Goal: Task Accomplishment & Management: Manage account settings

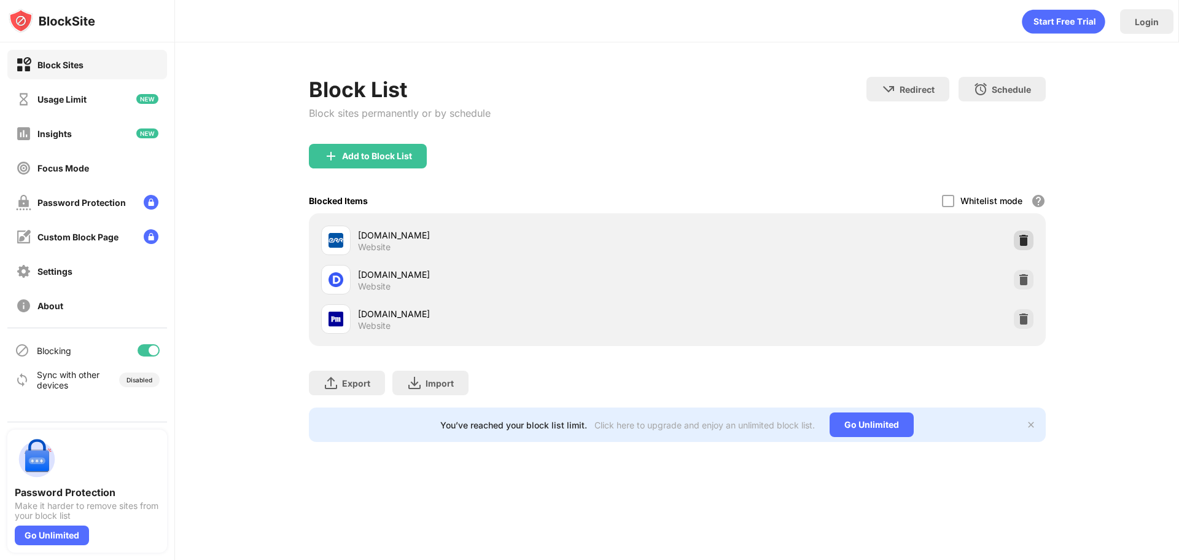
click at [1025, 237] on img at bounding box center [1024, 240] width 12 height 12
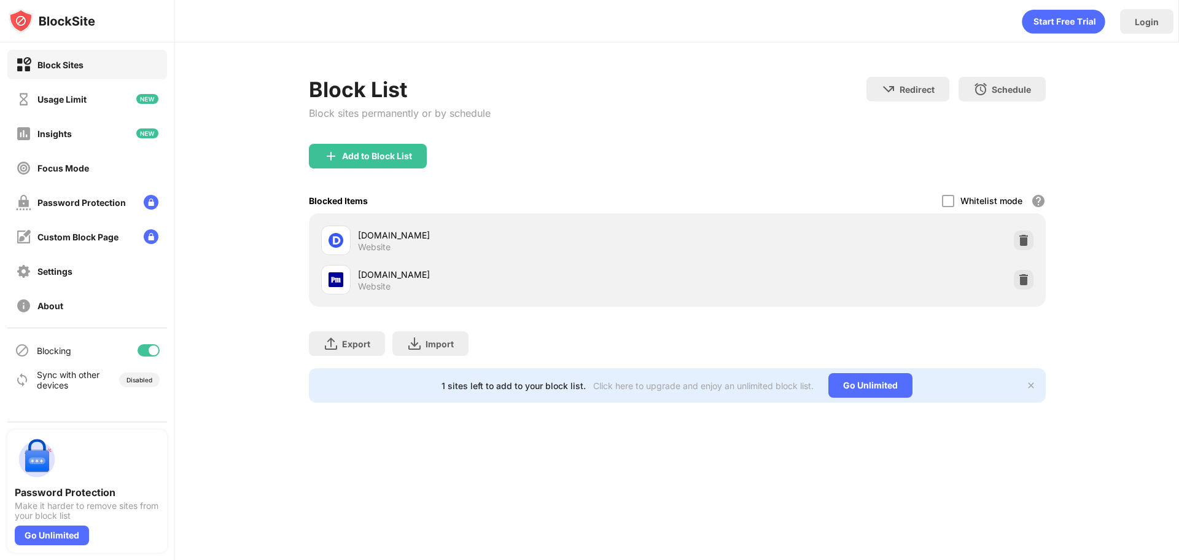
click at [1025, 237] on img at bounding box center [1024, 240] width 12 height 12
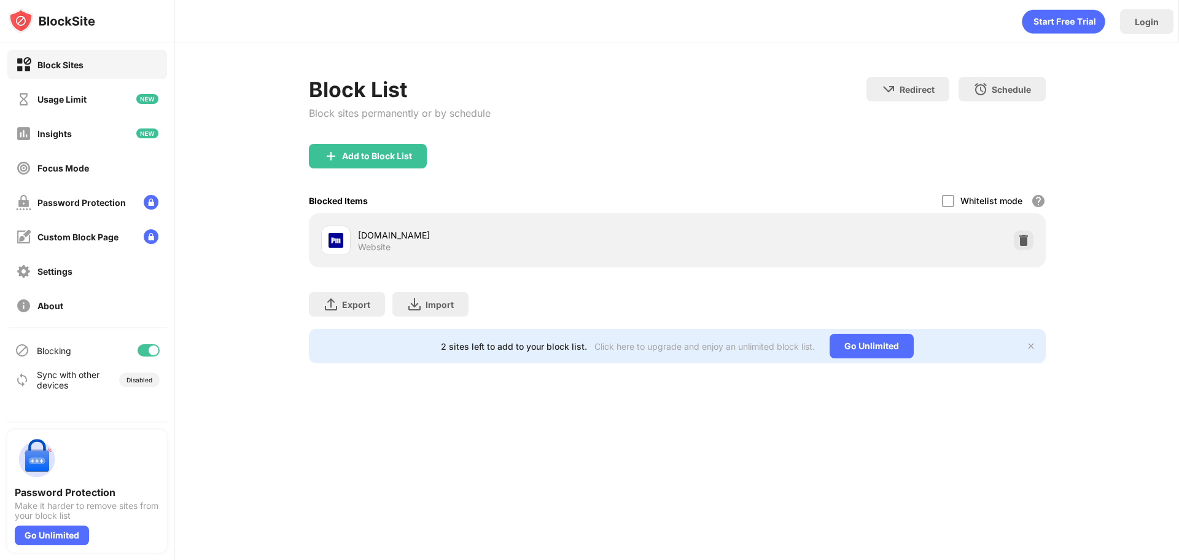
click at [1025, 237] on img at bounding box center [1024, 240] width 12 height 12
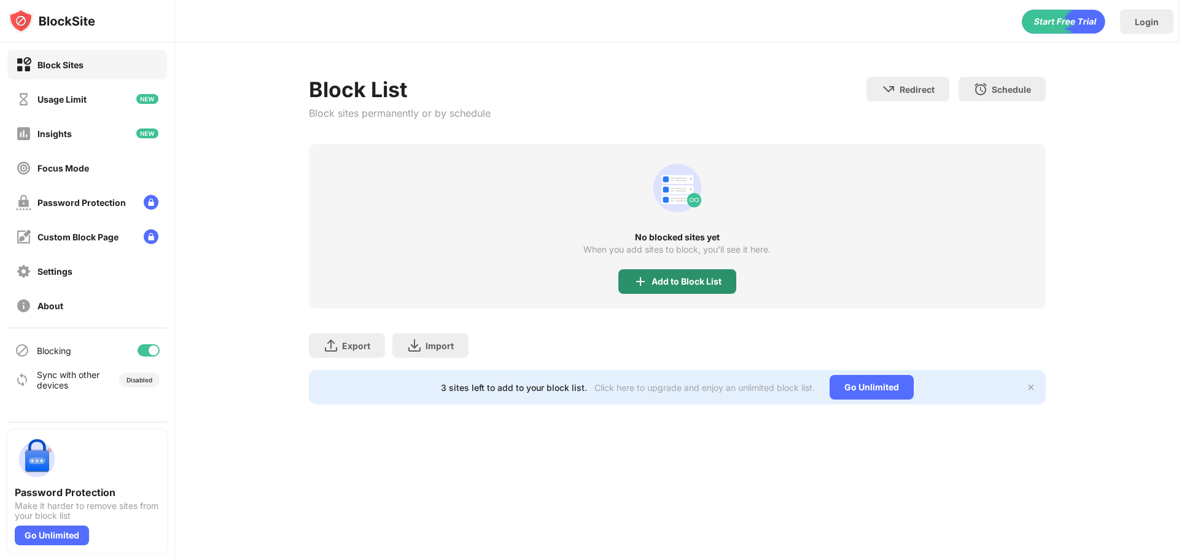
click at [661, 289] on div "Add to Block List" at bounding box center [678, 281] width 118 height 25
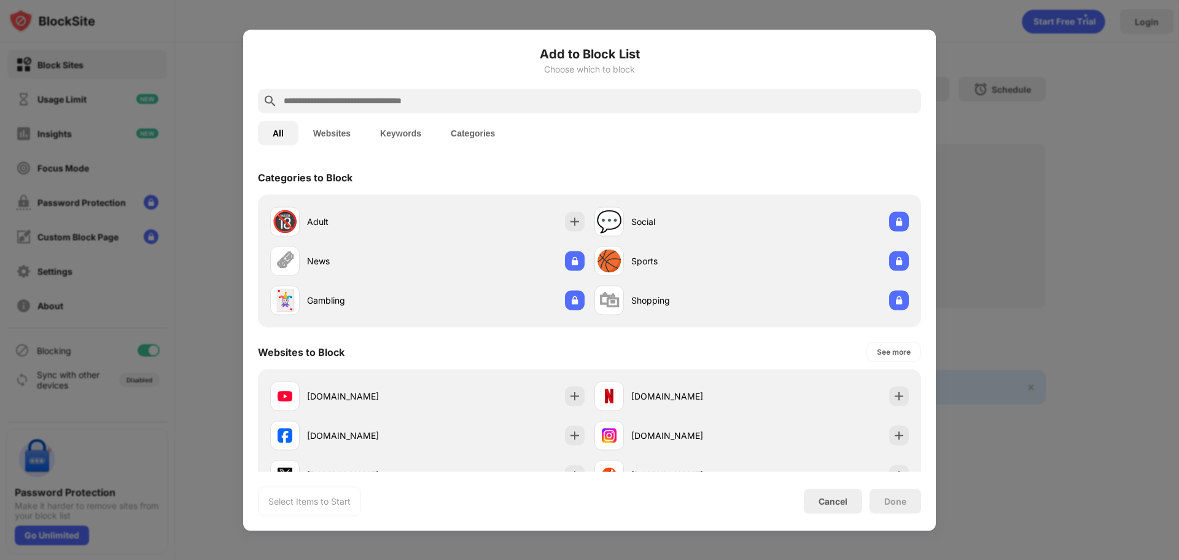
click at [566, 95] on input "text" at bounding box center [600, 100] width 634 height 15
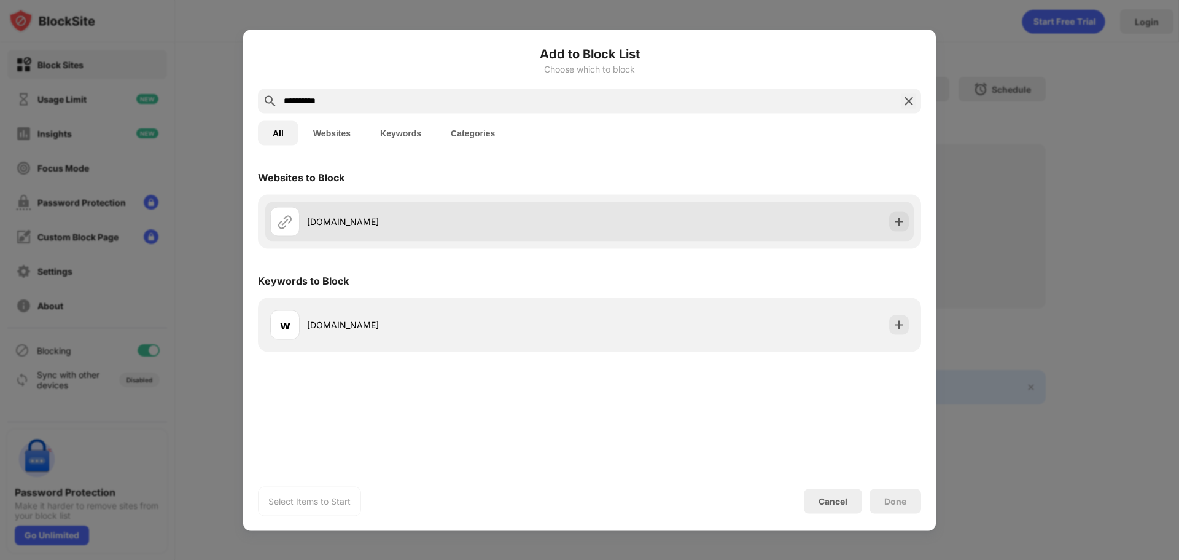
type input "**********"
click at [894, 222] on img at bounding box center [899, 221] width 12 height 12
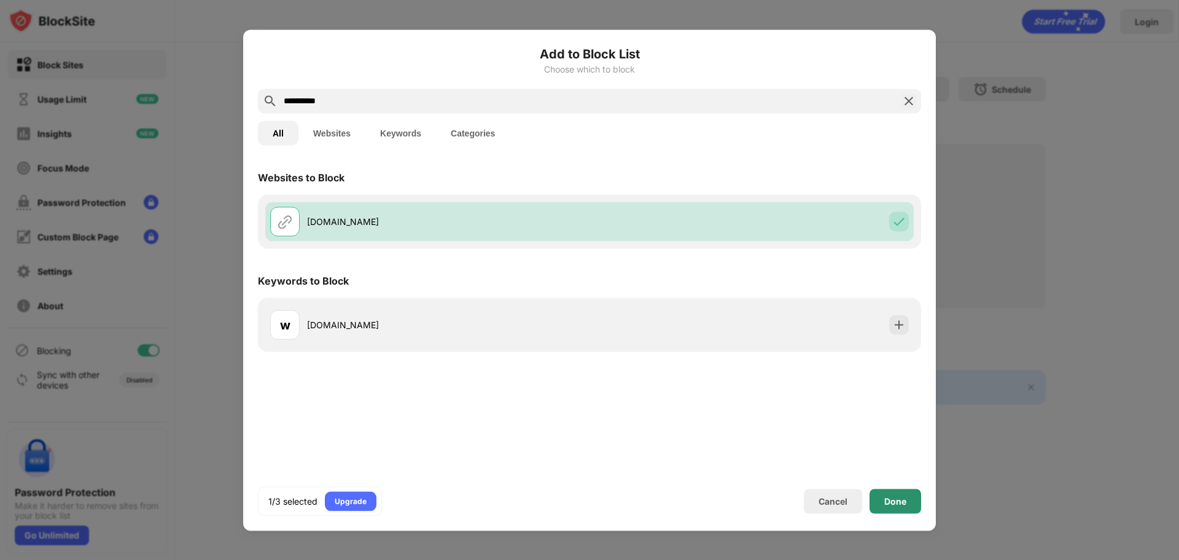
click at [899, 502] on div "Done" at bounding box center [896, 501] width 22 height 10
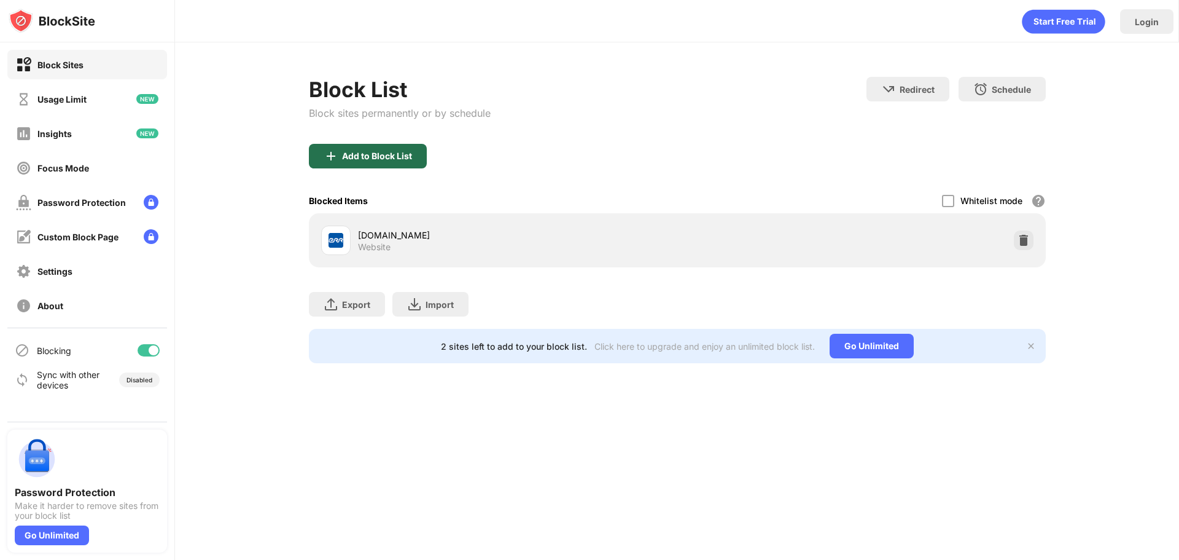
click at [372, 159] on div "Add to Block List" at bounding box center [377, 156] width 70 height 10
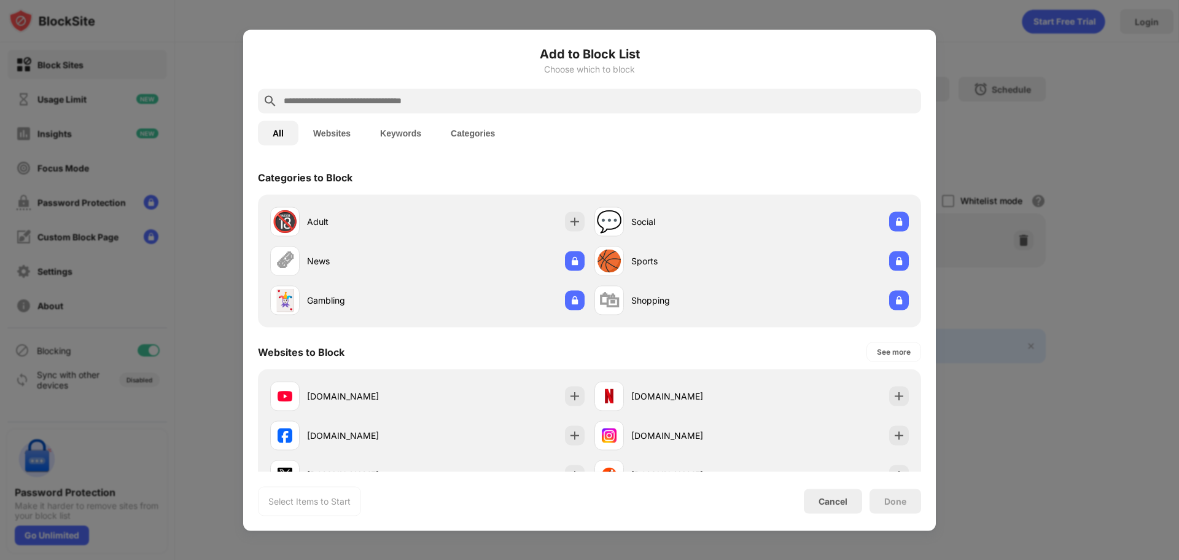
click at [460, 96] on input "text" at bounding box center [600, 100] width 634 height 15
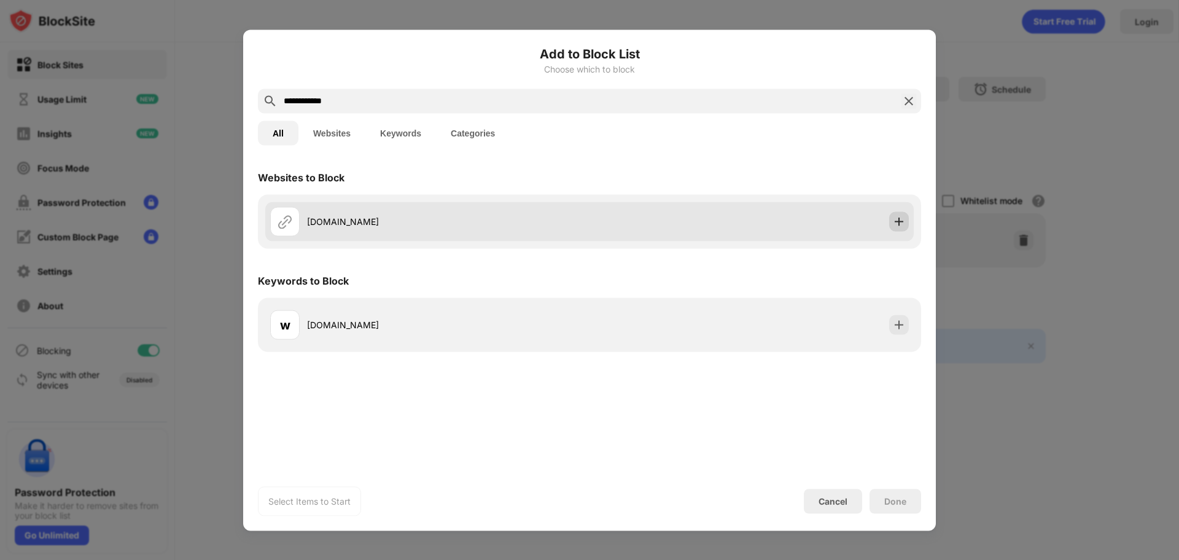
type input "**********"
click at [897, 230] on div at bounding box center [900, 221] width 20 height 20
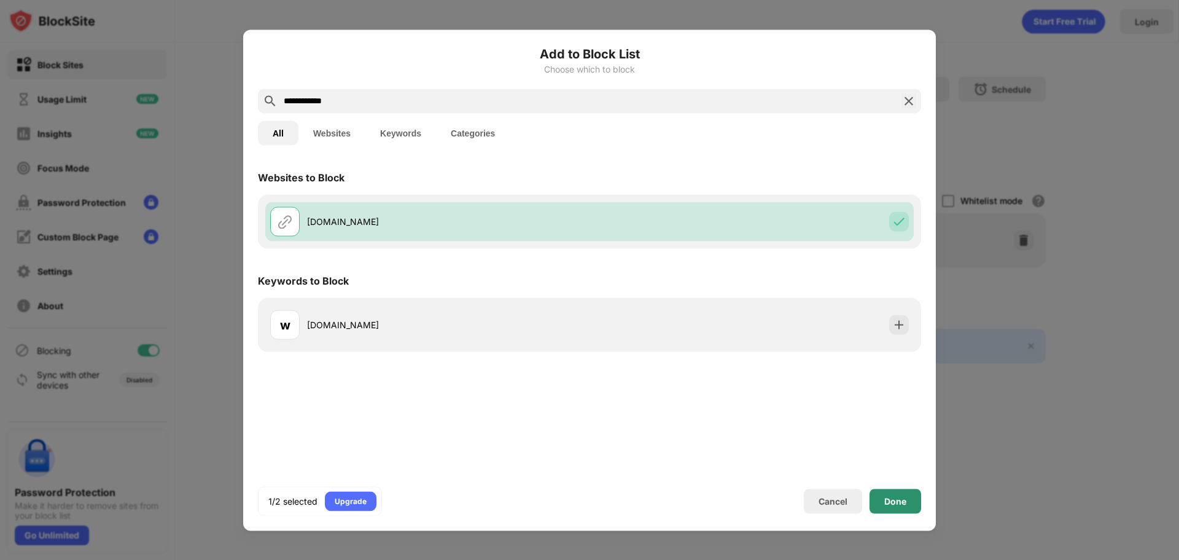
click at [884, 499] on div "Done" at bounding box center [896, 500] width 52 height 25
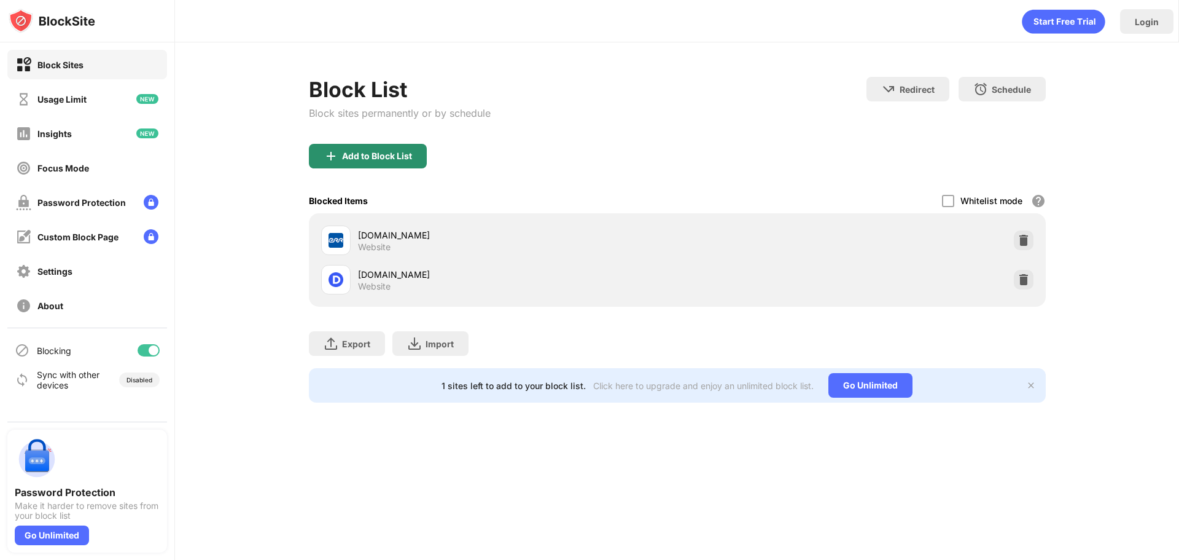
click at [346, 160] on div "Add to Block List" at bounding box center [377, 156] width 70 height 10
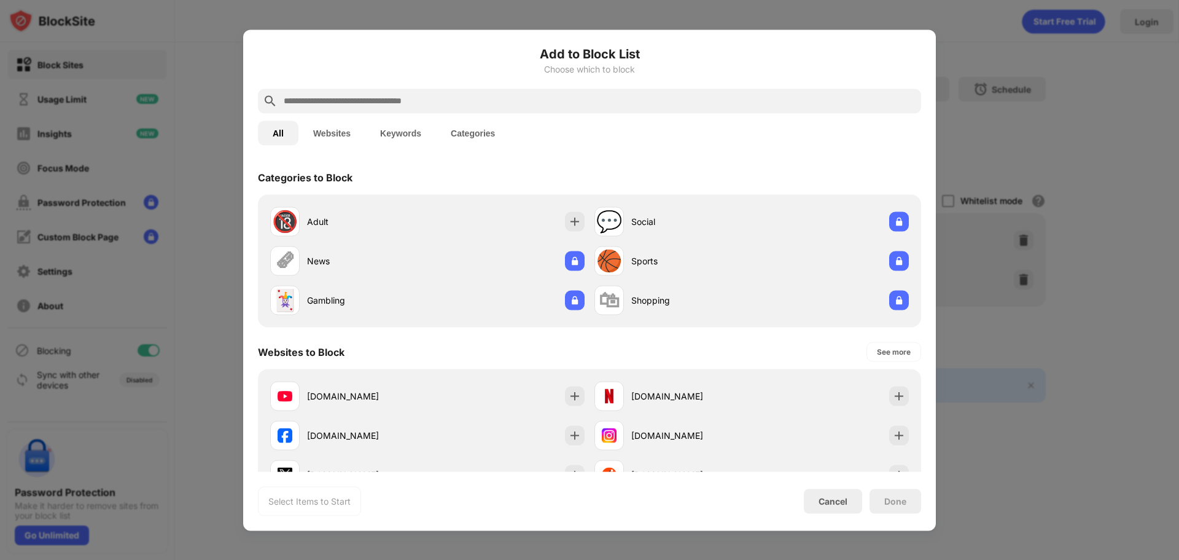
click at [460, 101] on input "text" at bounding box center [600, 100] width 634 height 15
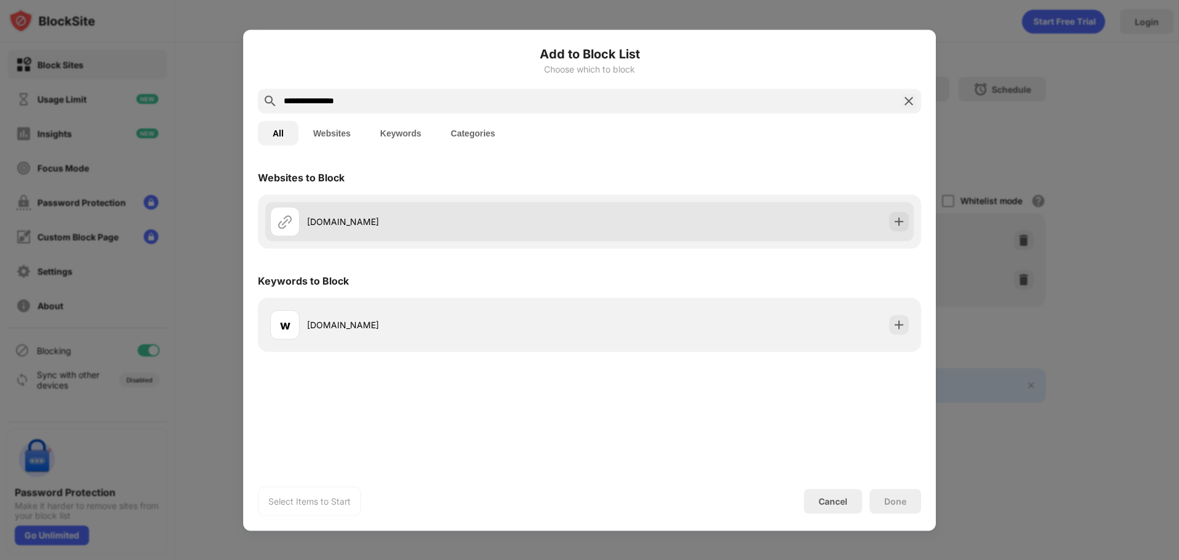
type input "**********"
click at [882, 222] on div "[DOMAIN_NAME]" at bounding box center [589, 220] width 649 height 39
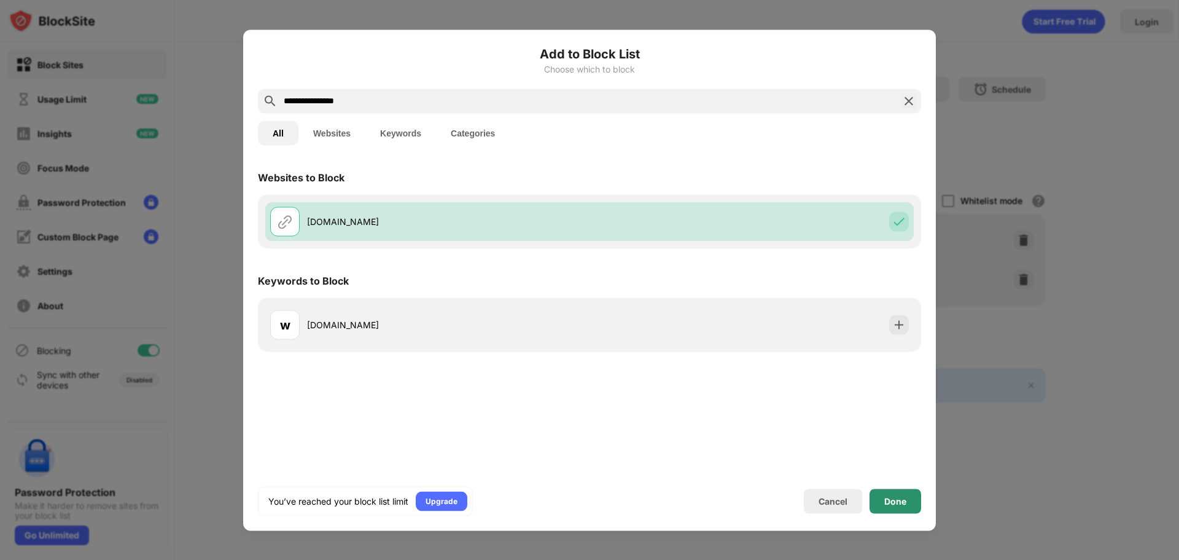
click at [899, 506] on div "Done" at bounding box center [896, 500] width 52 height 25
